Goal: Communication & Community: Answer question/provide support

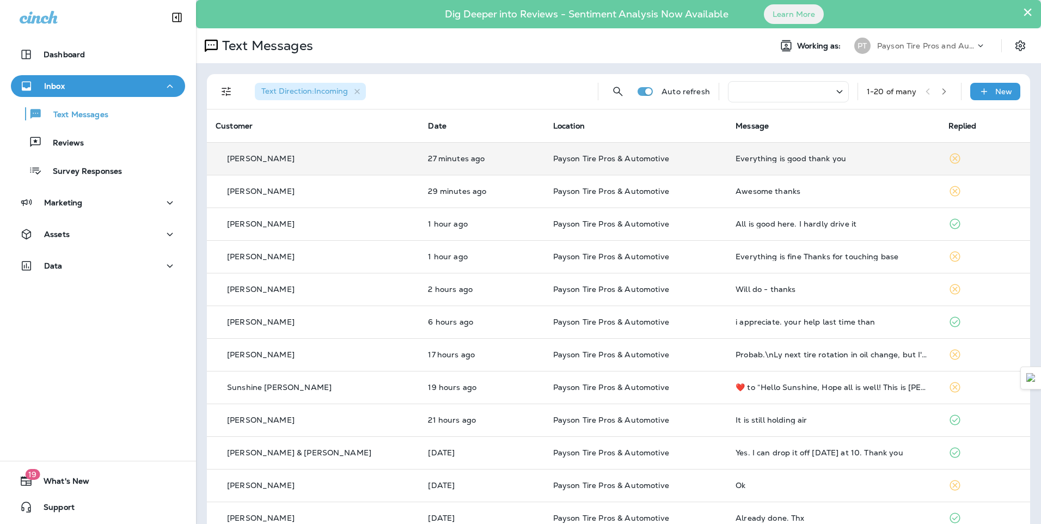
click at [358, 164] on div "[PERSON_NAME]" at bounding box center [313, 158] width 195 height 11
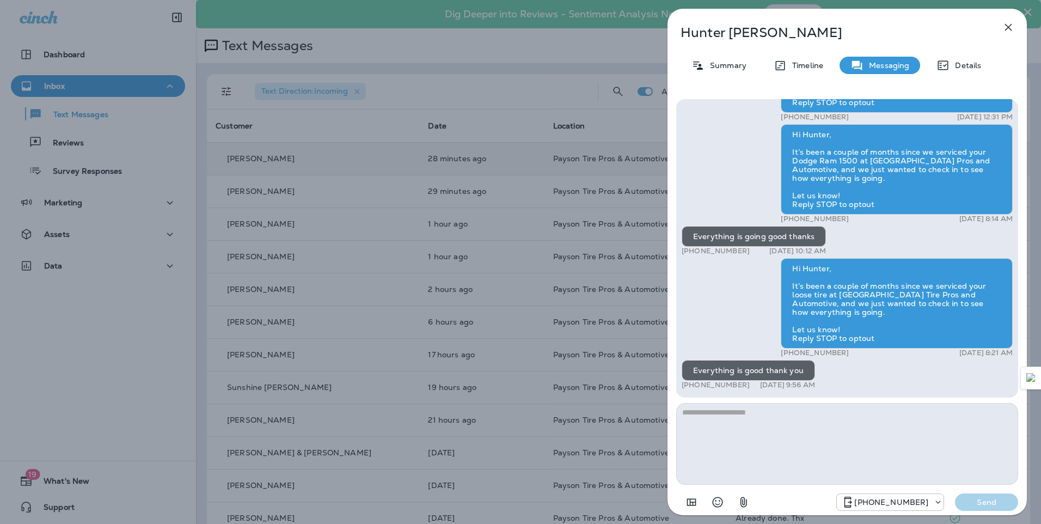
click at [318, 139] on div "[PERSON_NAME] Summary Timeline Messaging Details Hello [PERSON_NAME], This is P…" at bounding box center [520, 262] width 1041 height 524
